Goal: Find specific page/section: Find specific page/section

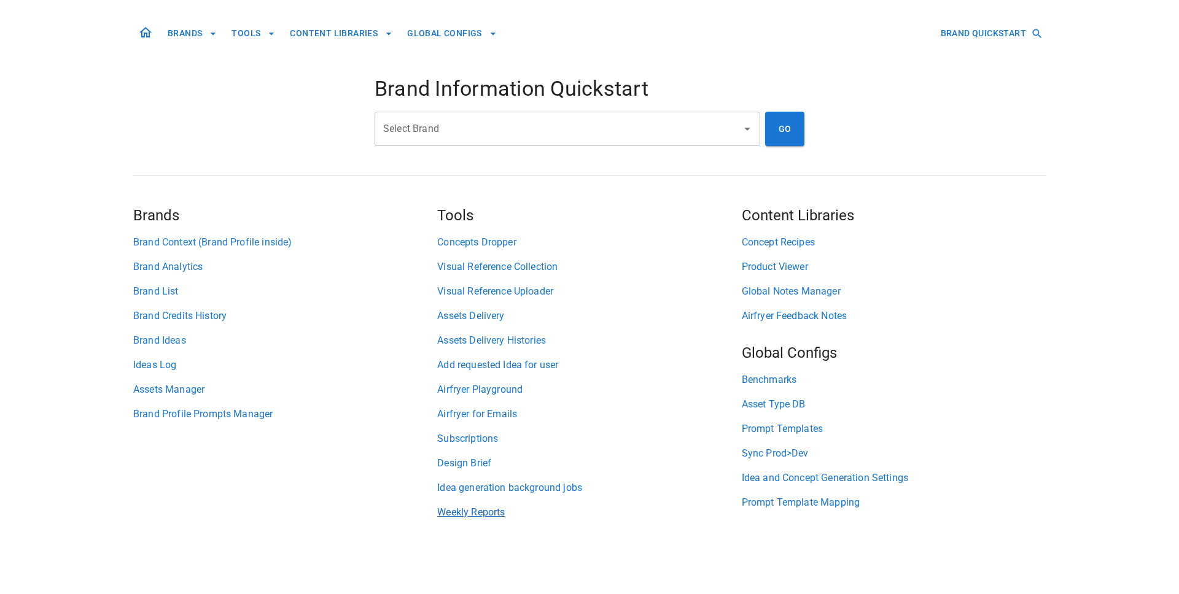
click at [478, 516] on link "Weekly Reports" at bounding box center [589, 512] width 304 height 15
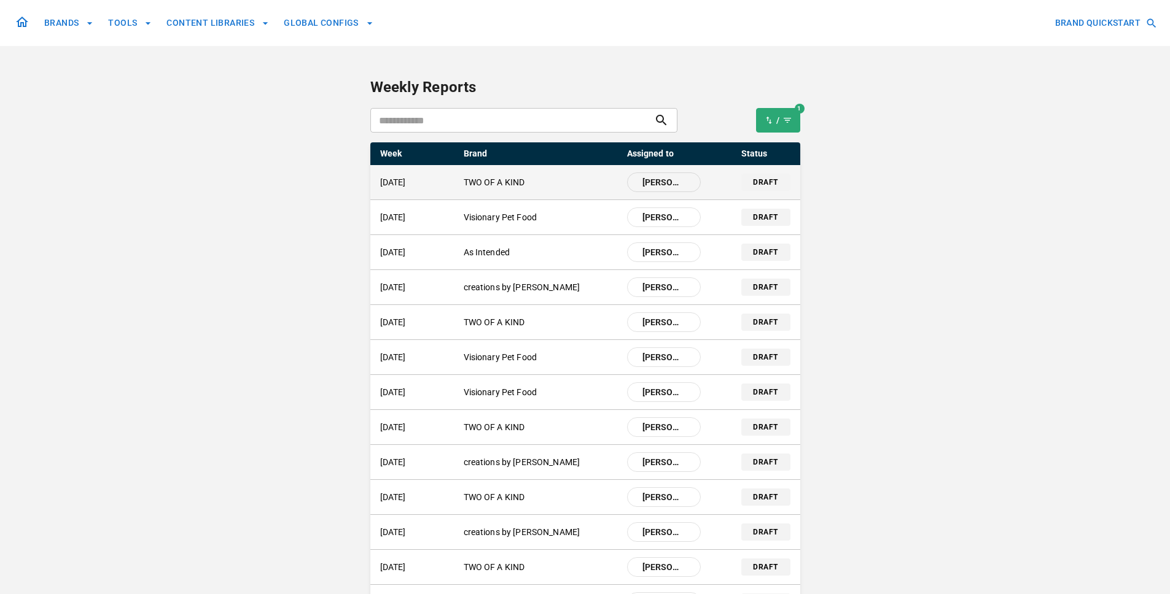
click at [510, 187] on p "TWO OF A KIND" at bounding box center [541, 182] width 154 height 13
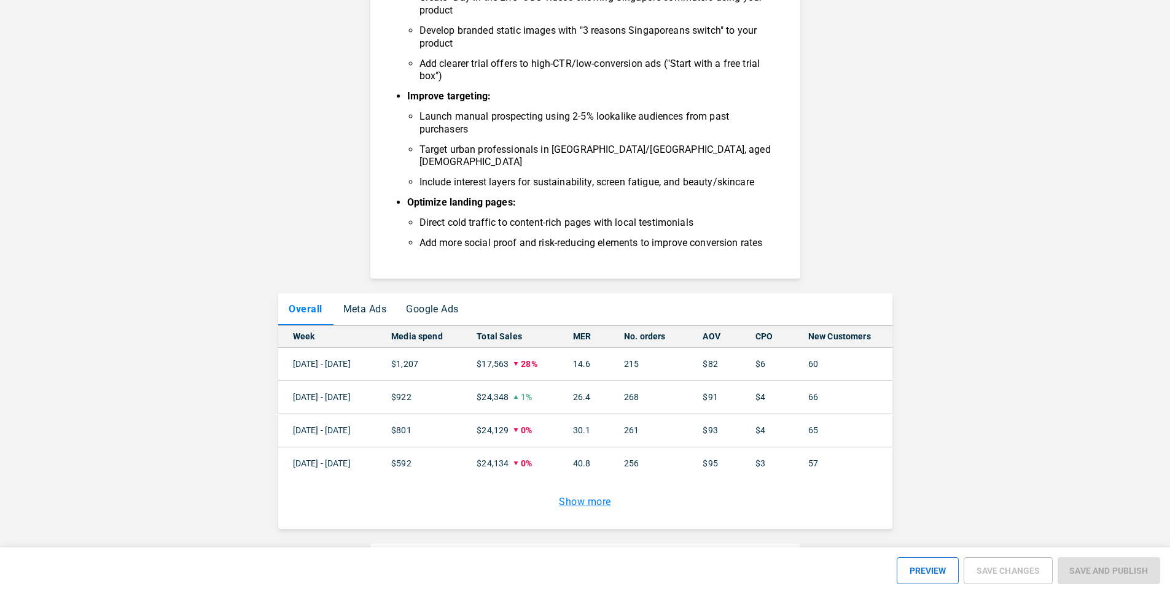
scroll to position [1032, 0]
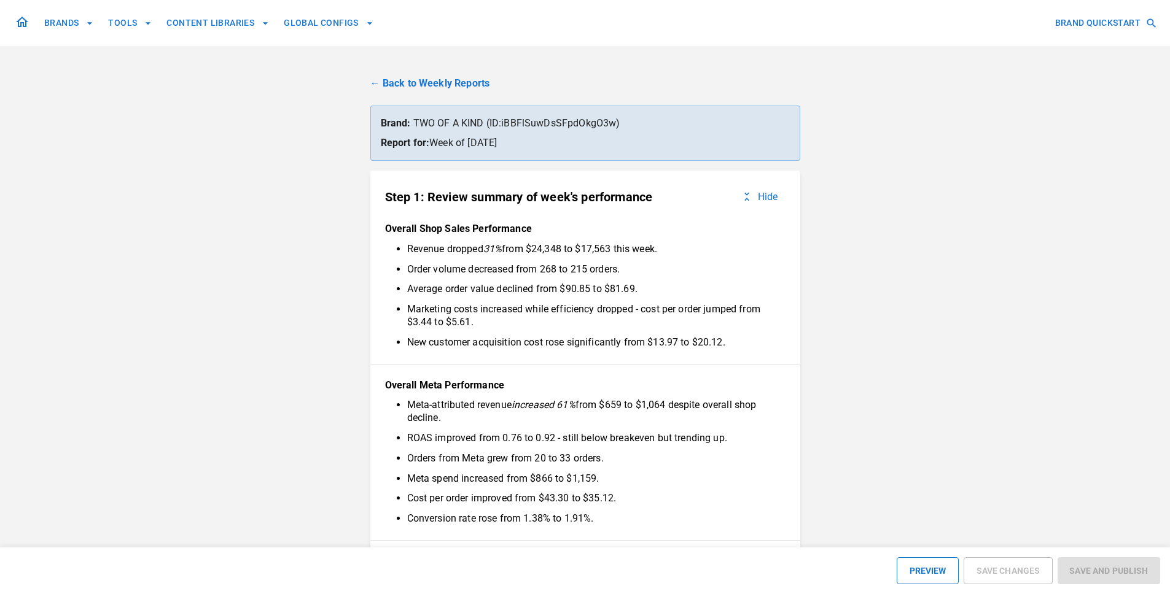
click at [442, 90] on link "← Back to Weekly Reports" at bounding box center [585, 83] width 430 height 15
click at [449, 85] on link "← Back to Weekly Reports" at bounding box center [585, 83] width 430 height 15
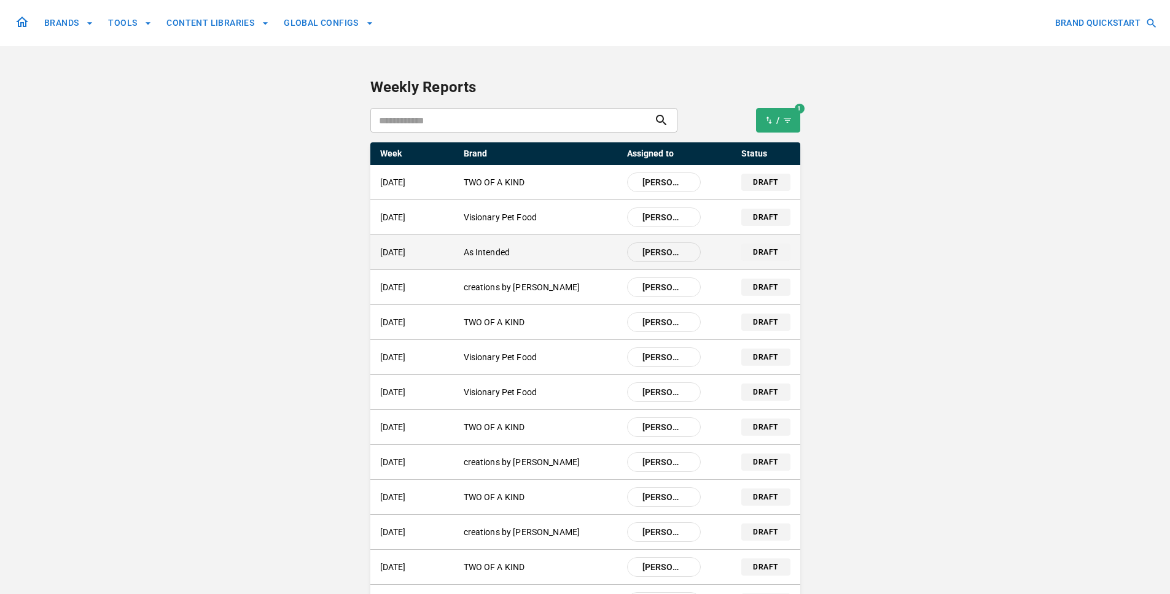
click at [478, 252] on p "As Intended" at bounding box center [541, 252] width 154 height 13
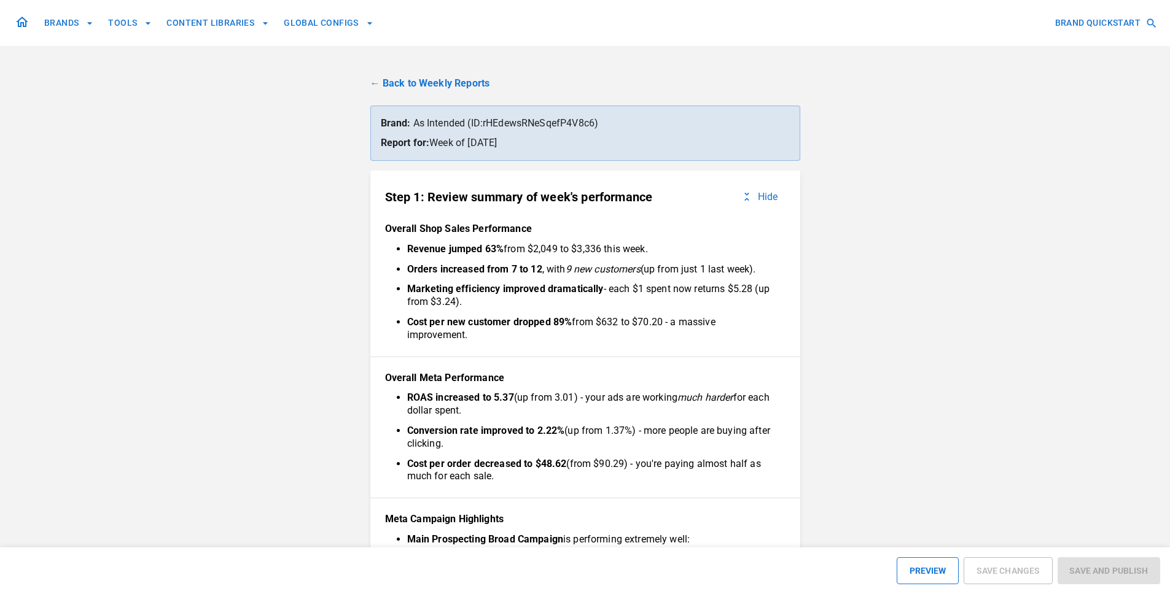
click at [428, 80] on link "← Back to Weekly Reports" at bounding box center [585, 83] width 430 height 15
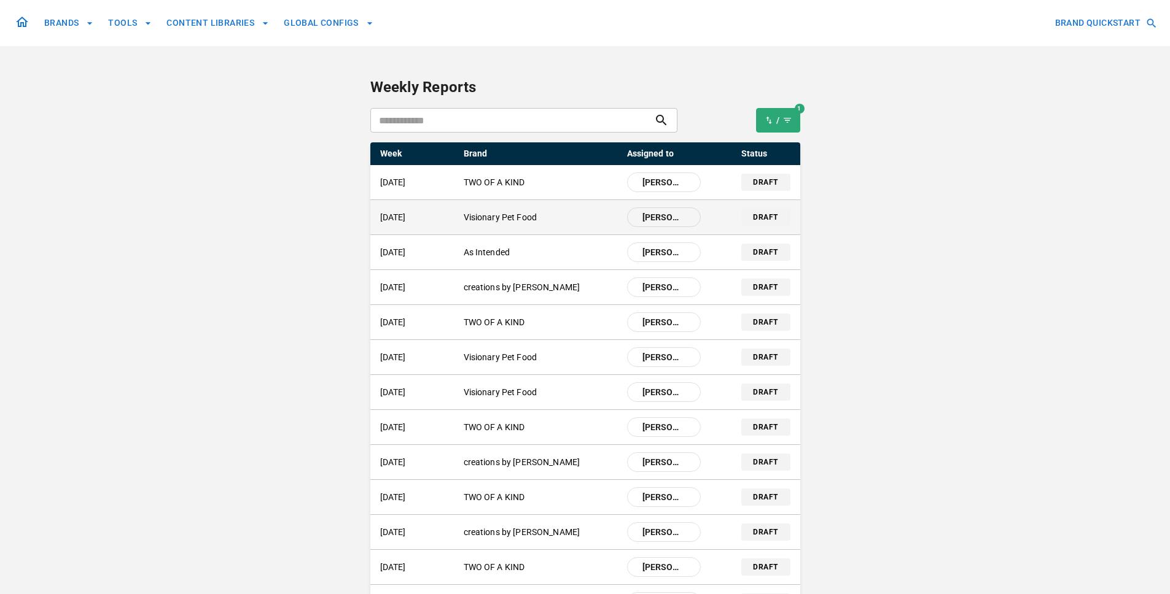
click at [409, 222] on p "[DATE]" at bounding box center [417, 217] width 74 height 13
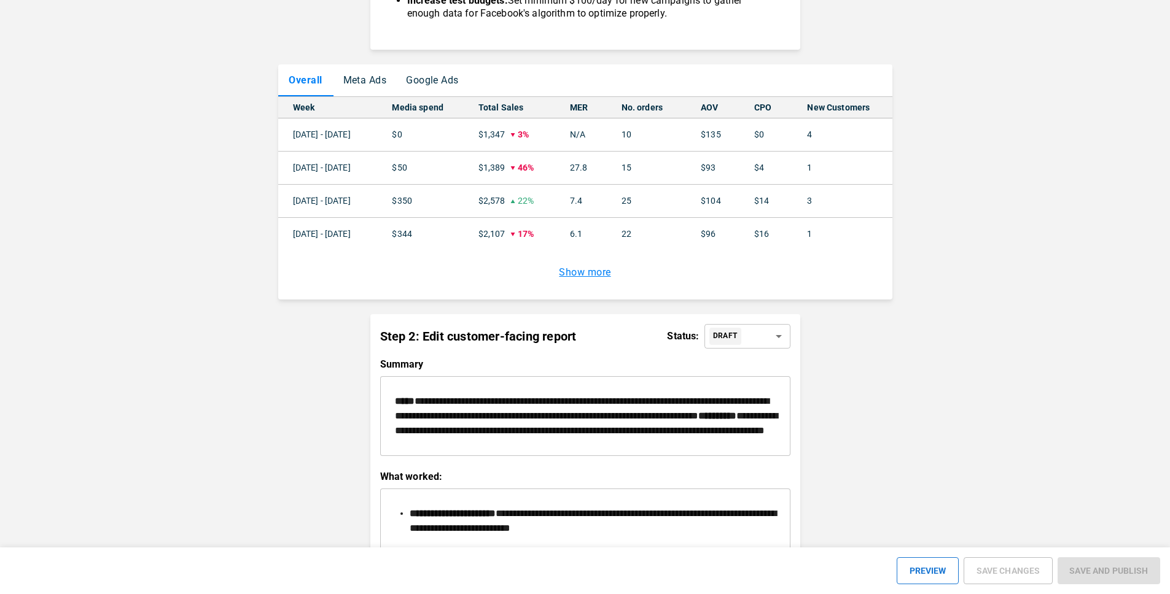
scroll to position [933, 0]
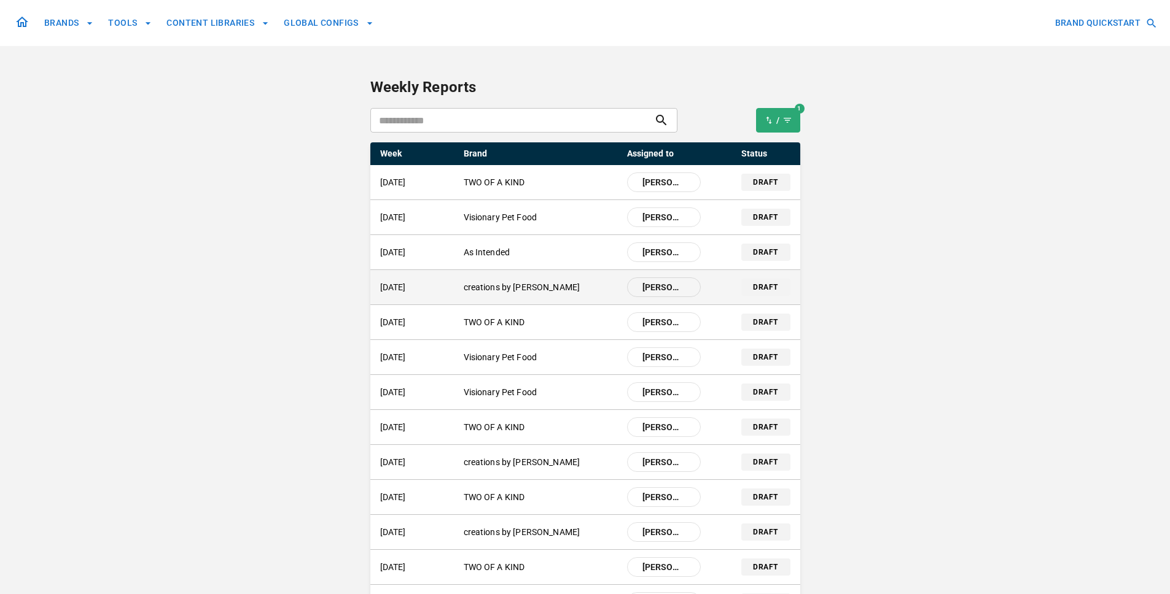
click at [510, 290] on p "creations by [PERSON_NAME]" at bounding box center [541, 287] width 154 height 13
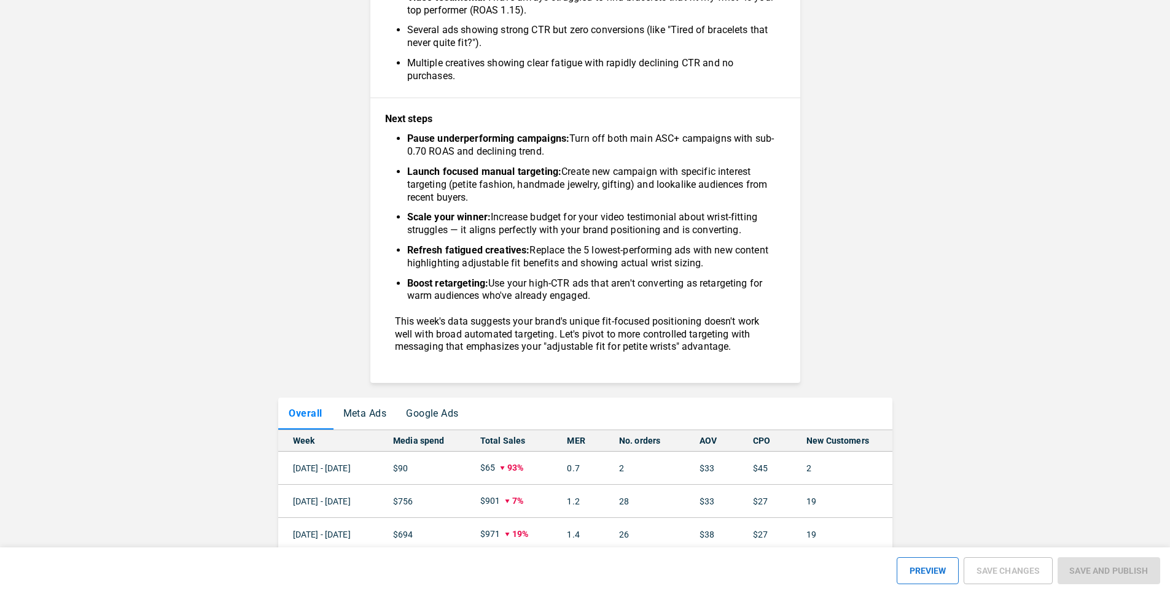
scroll to position [688, 0]
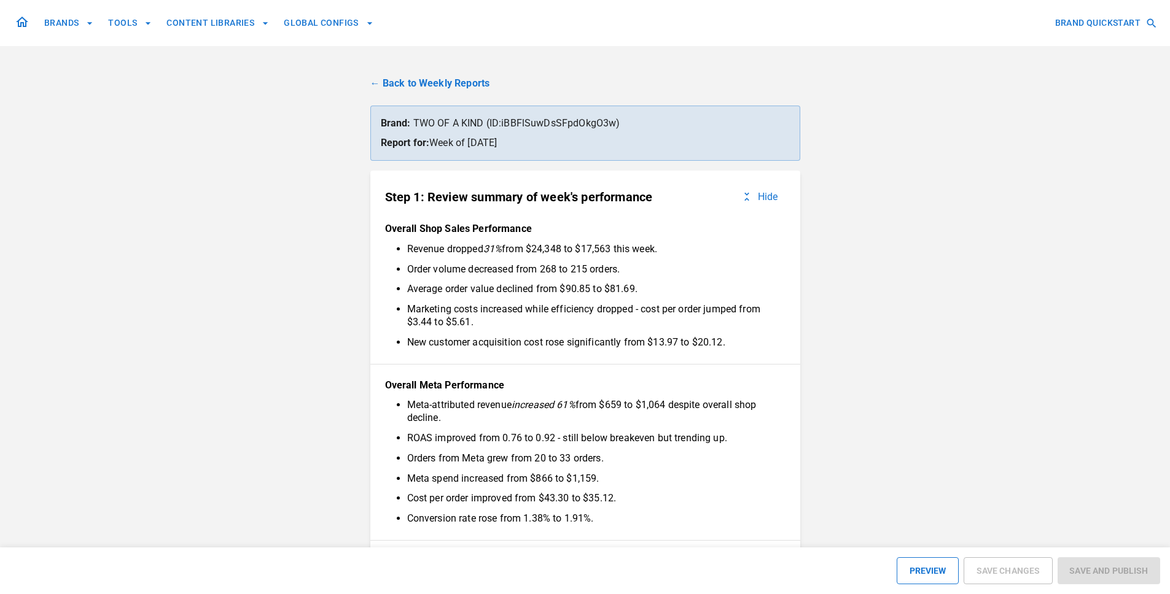
scroll to position [718, 0]
click at [417, 79] on link "← Back to Weekly Reports" at bounding box center [585, 83] width 430 height 15
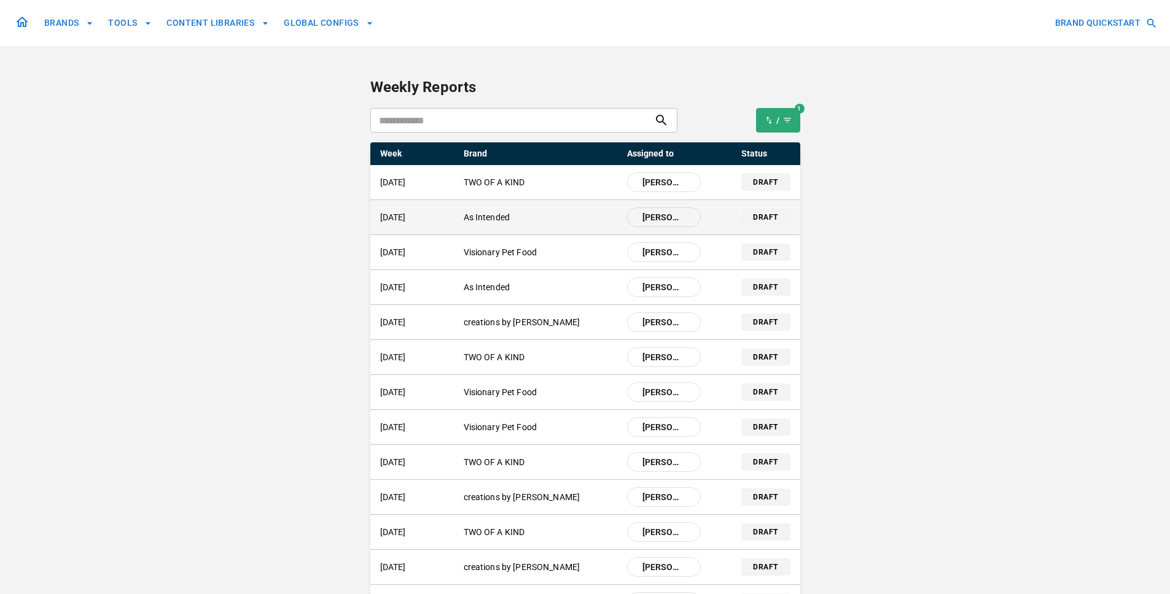
click at [448, 217] on p "[DATE]" at bounding box center [417, 217] width 74 height 13
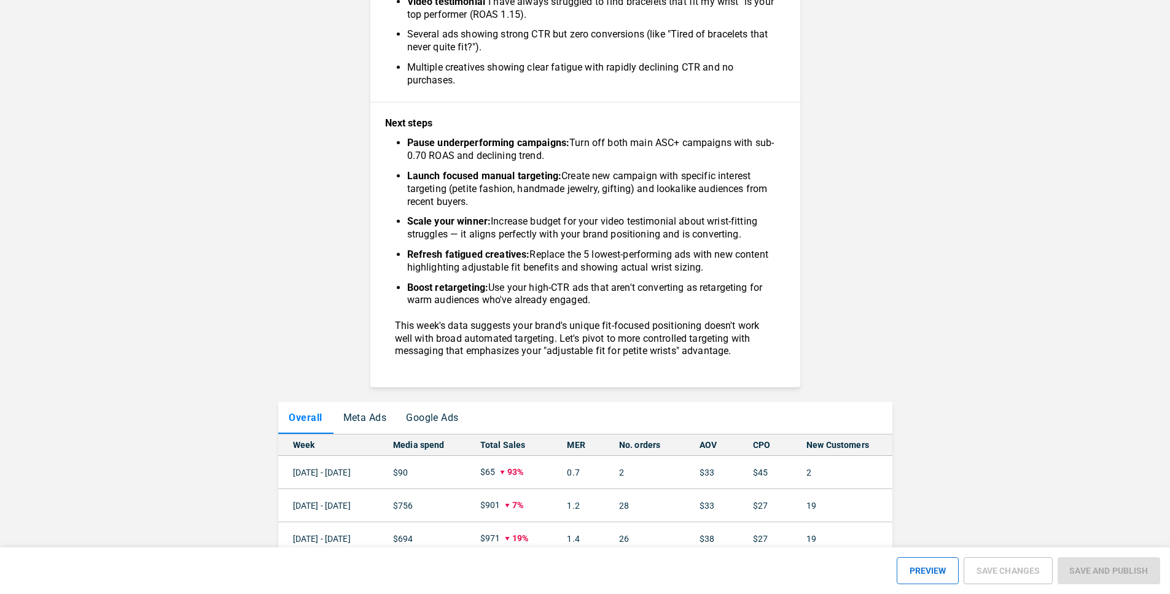
scroll to position [688, 0]
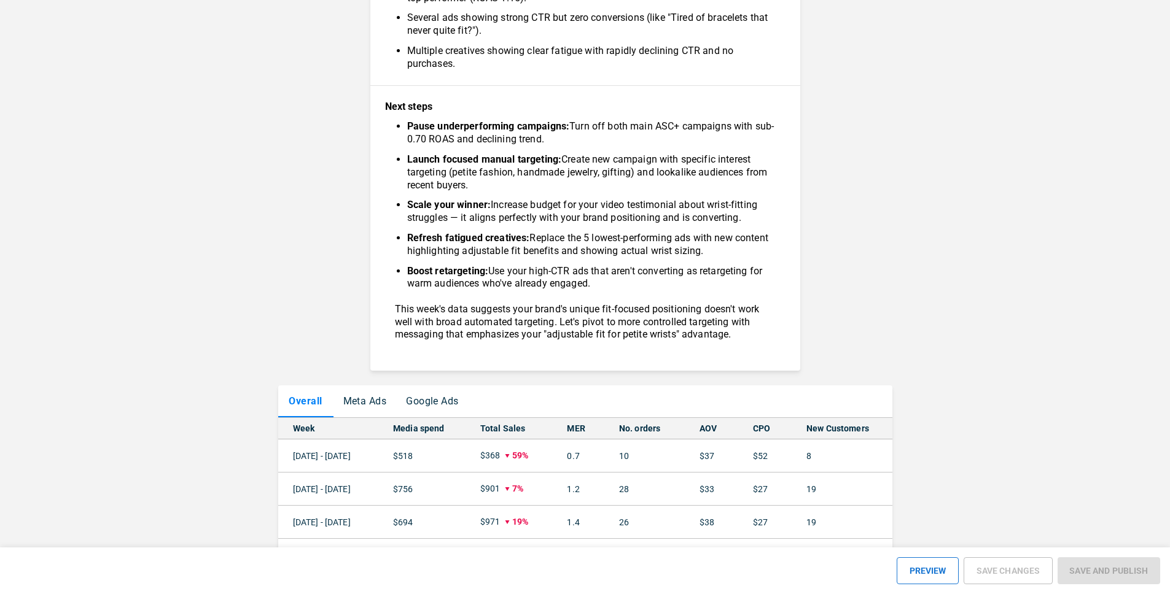
scroll to position [636, 0]
